Goal: Task Accomplishment & Management: Use online tool/utility

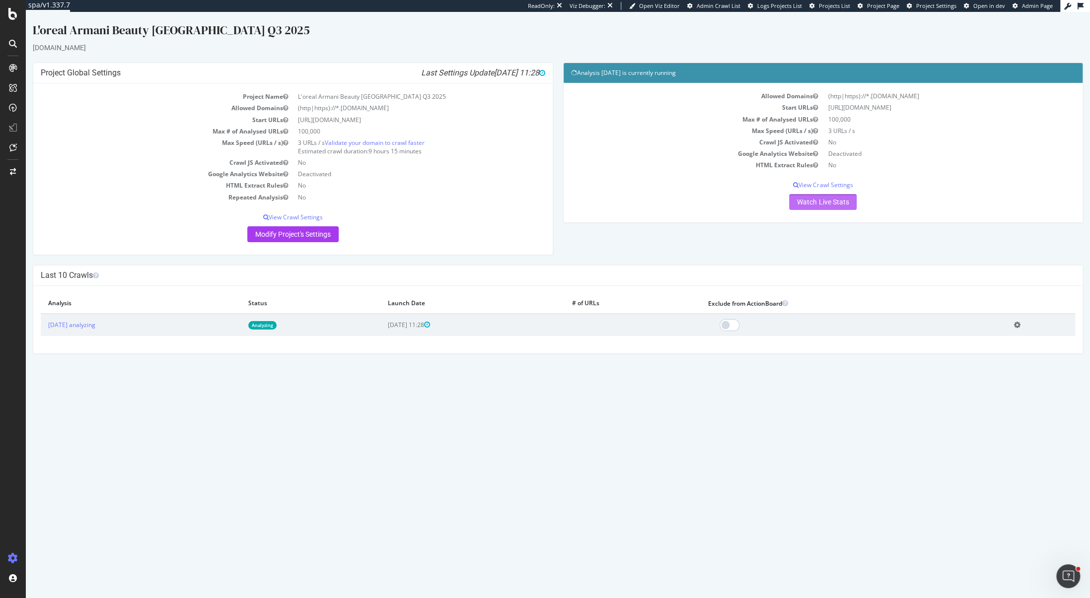
click at [811, 206] on link "Watch Live Stats" at bounding box center [823, 202] width 68 height 16
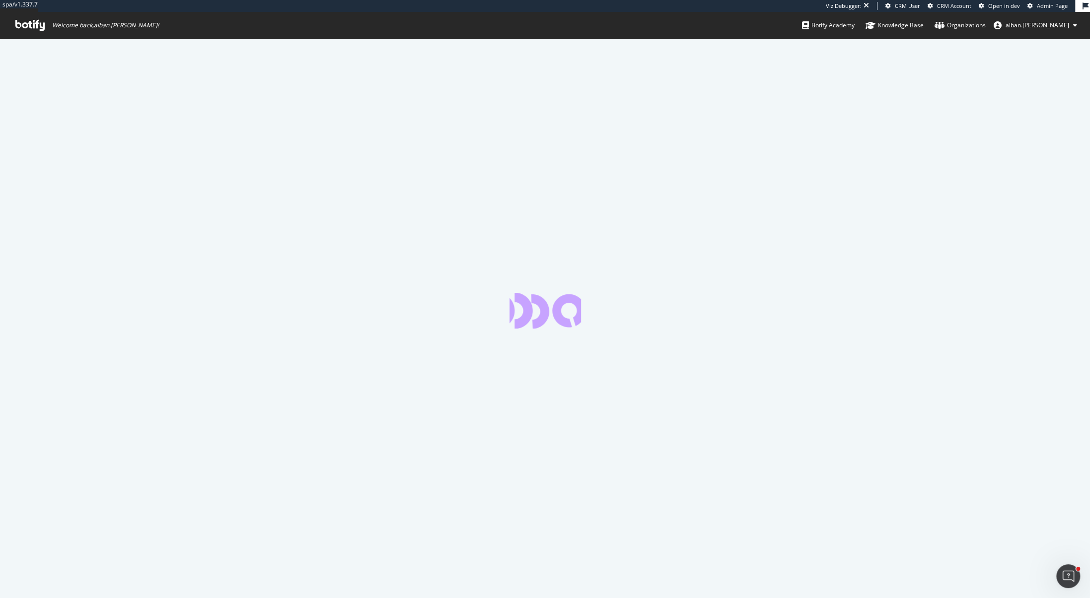
click at [1036, 7] on link "Admin Page" at bounding box center [1047, 6] width 40 height 8
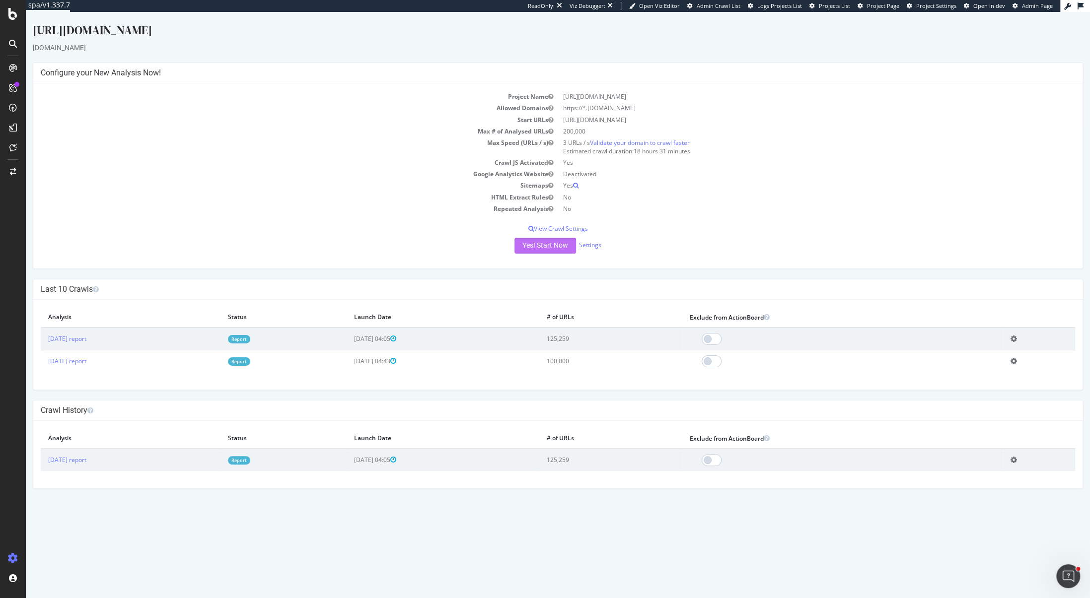
click at [536, 247] on button "Yes! Start Now" at bounding box center [545, 246] width 62 height 16
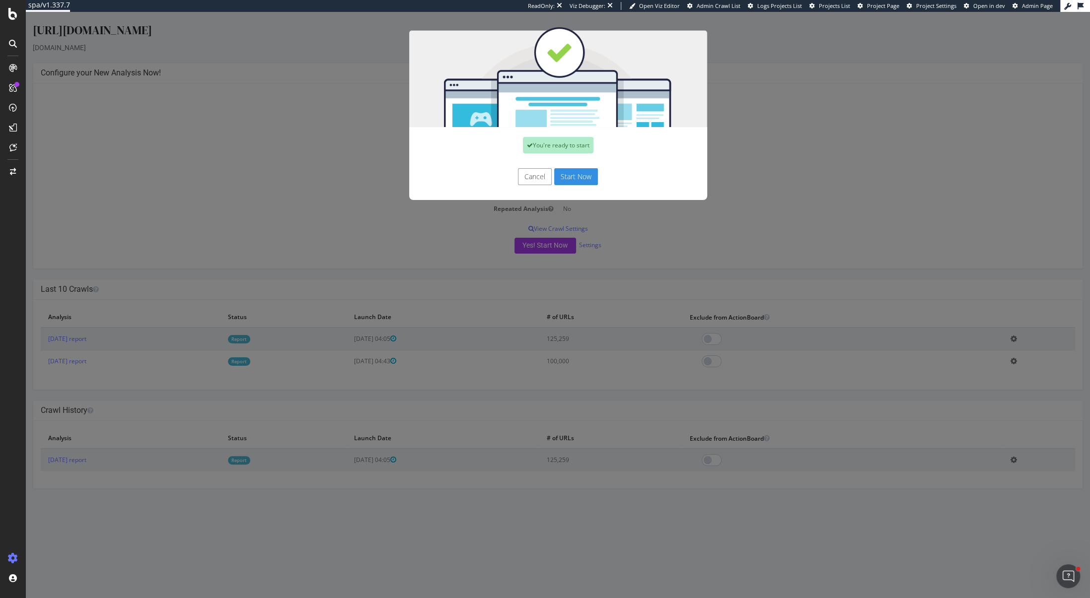
click at [588, 171] on button "Start Now" at bounding box center [576, 176] width 44 height 17
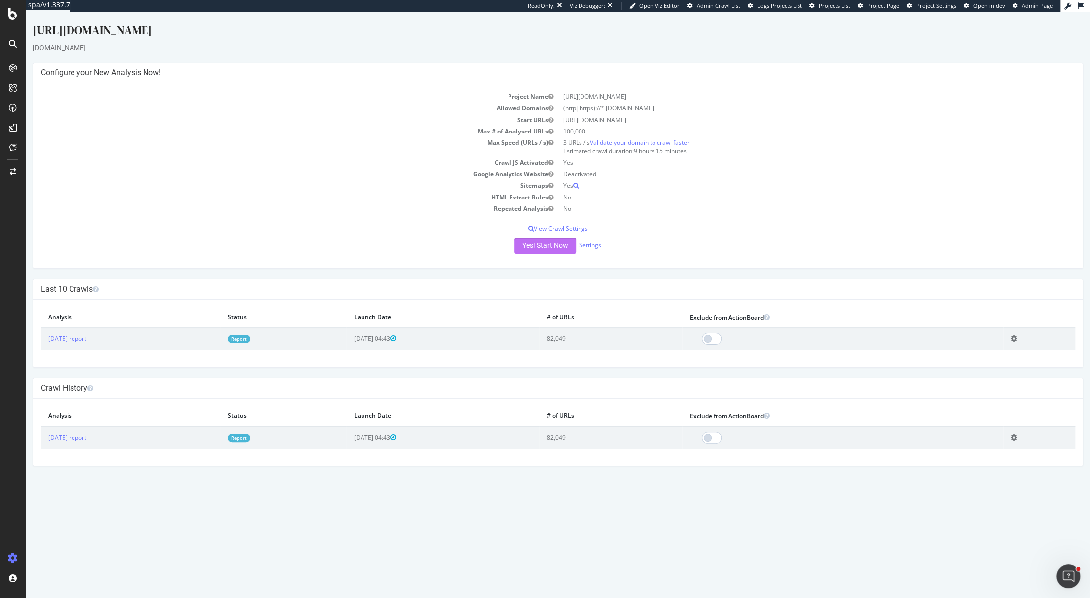
click at [545, 246] on button "Yes! Start Now" at bounding box center [545, 246] width 62 height 16
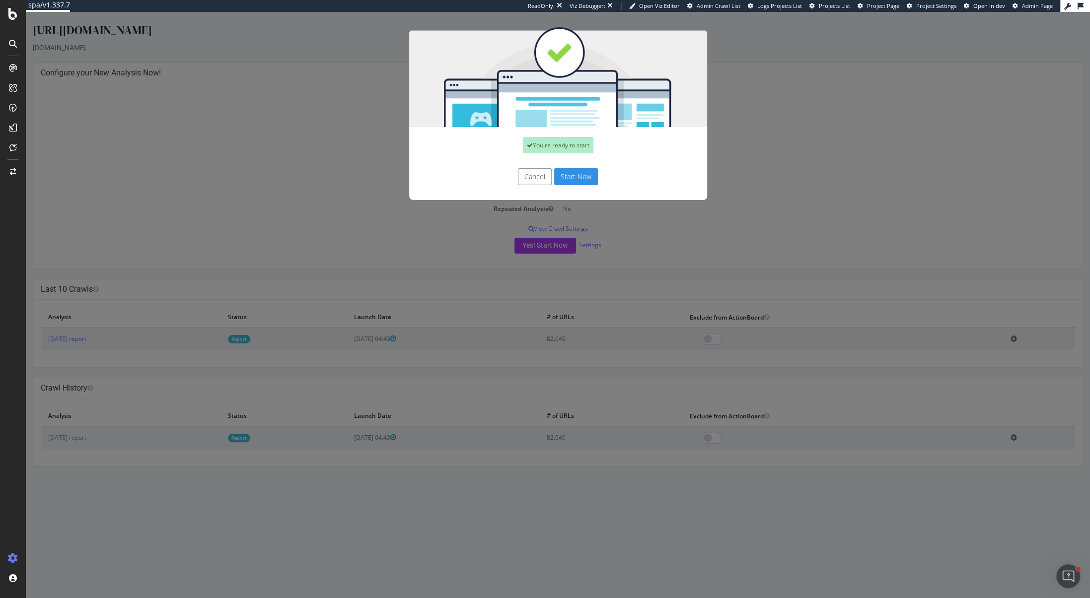
click at [582, 179] on button "Start Now" at bounding box center [576, 176] width 44 height 17
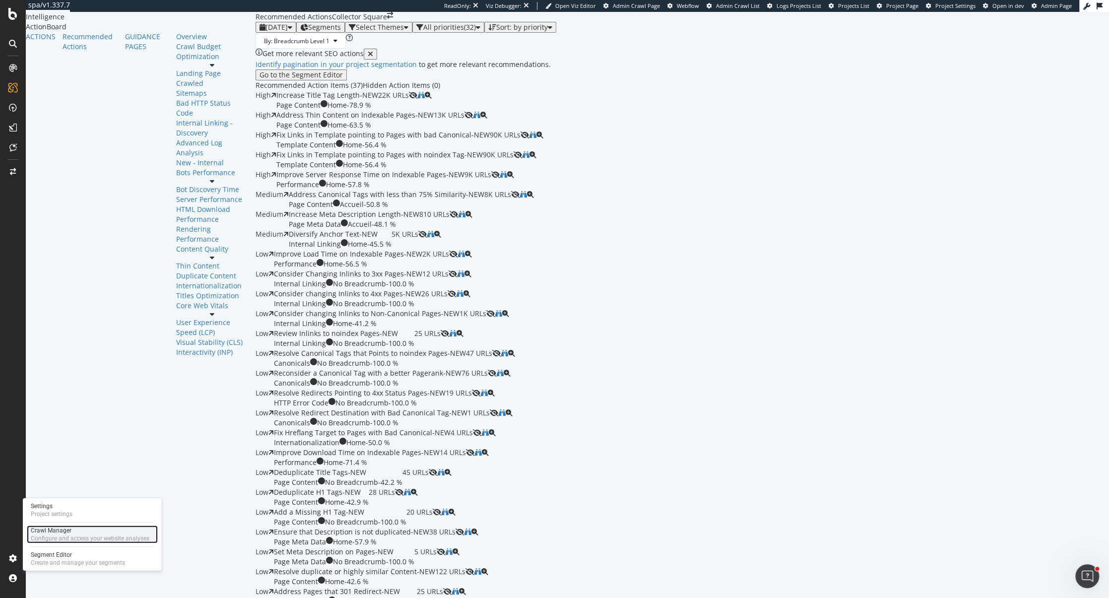
click at [52, 527] on div "Crawl Manager" at bounding box center [90, 531] width 119 height 8
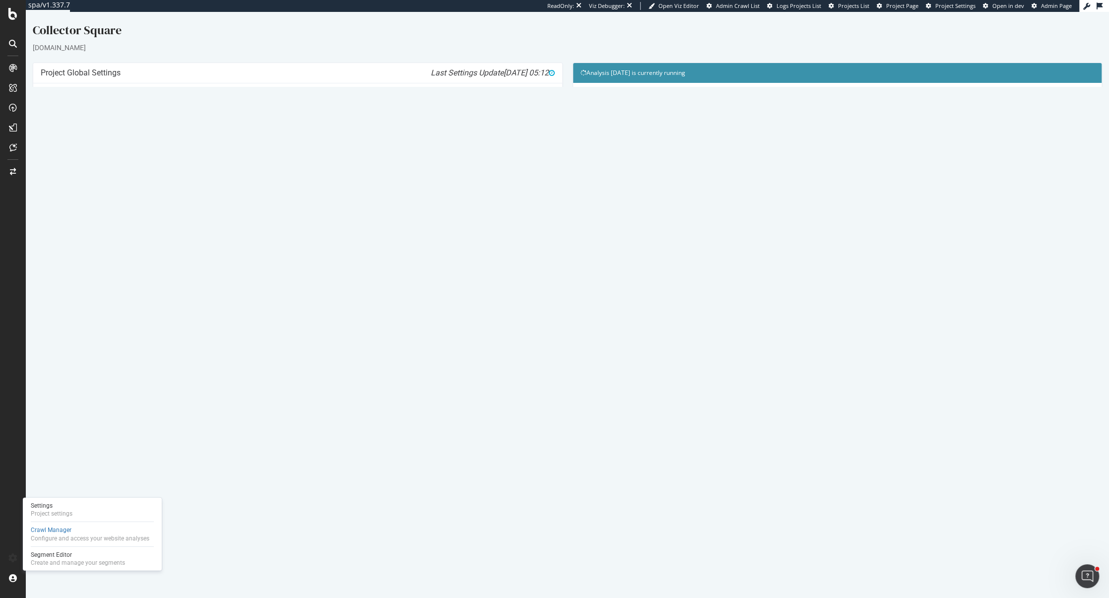
click at [833, 207] on link "Watch Live Stats" at bounding box center [838, 202] width 68 height 16
